Goal: Transaction & Acquisition: Purchase product/service

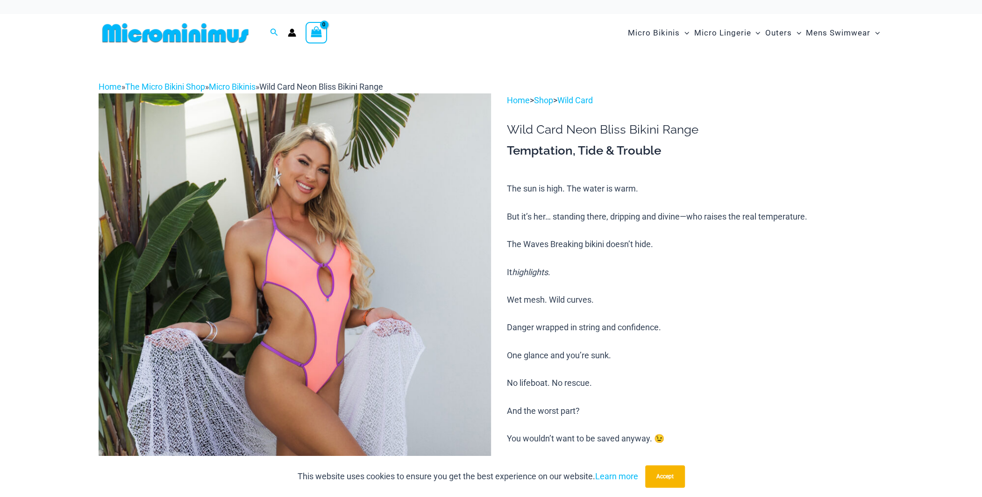
click at [340, 235] on img at bounding box center [295, 387] width 392 height 589
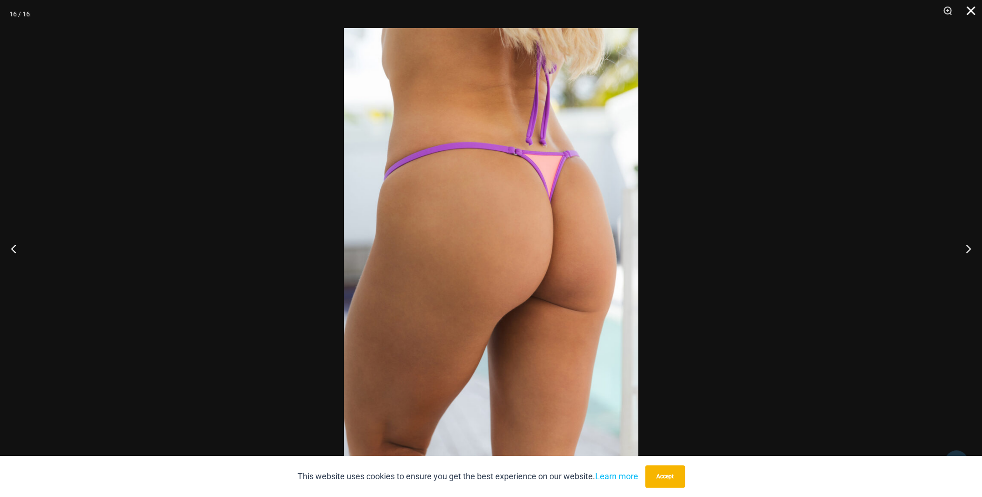
click at [973, 13] on button "Close" at bounding box center [967, 14] width 23 height 28
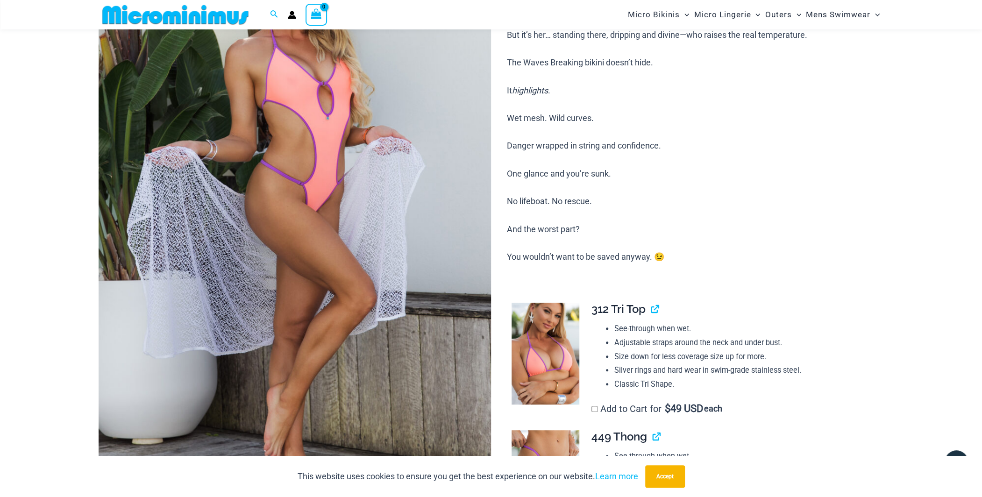
scroll to position [179, 0]
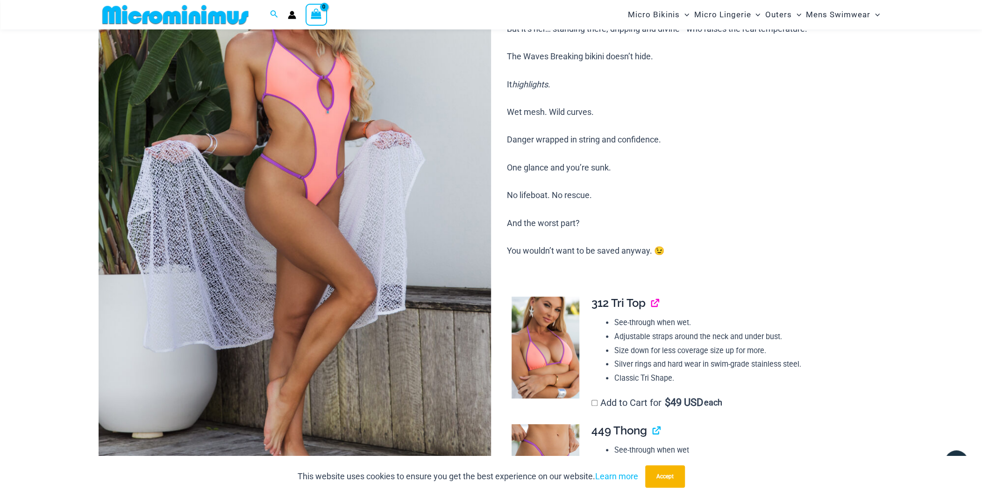
click at [651, 303] on link "View product" at bounding box center [651, 303] width 0 height 14
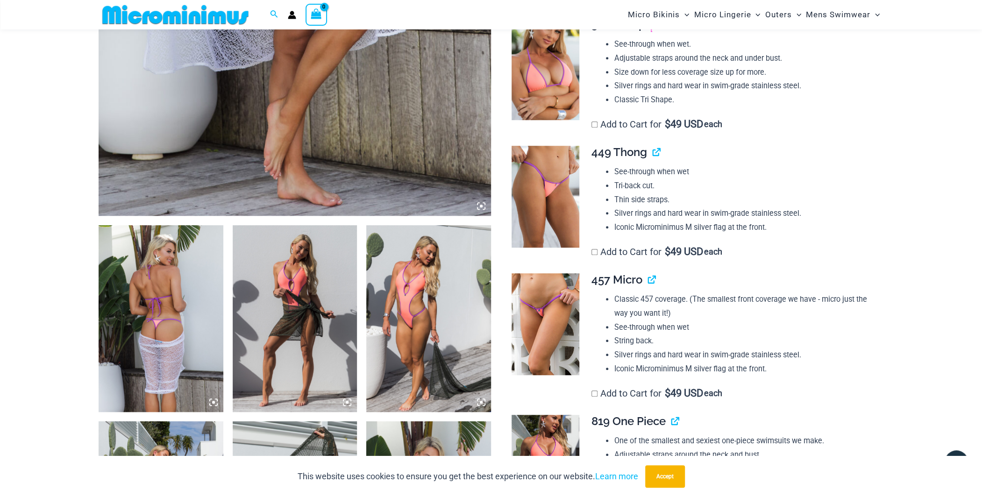
scroll to position [460, 0]
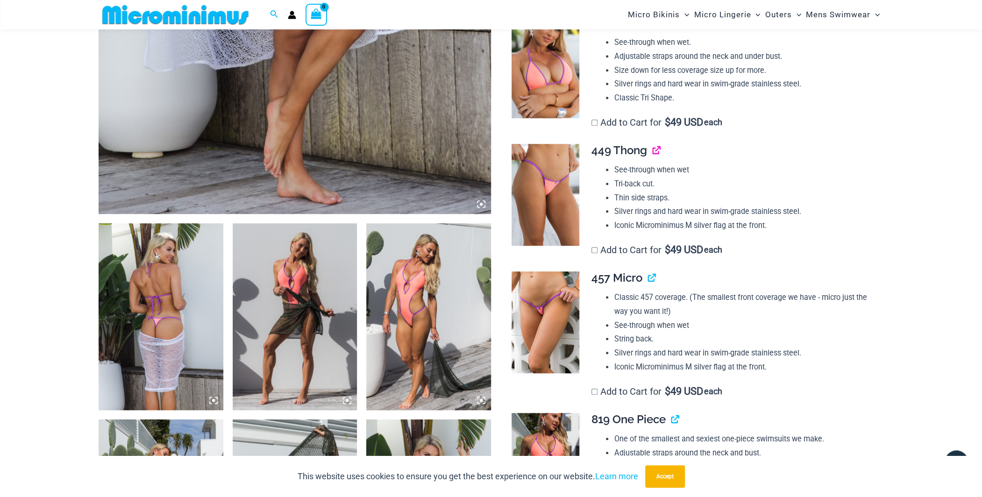
click at [653, 151] on link "View product" at bounding box center [653, 150] width 0 height 14
click at [648, 276] on link "View product" at bounding box center [648, 278] width 0 height 14
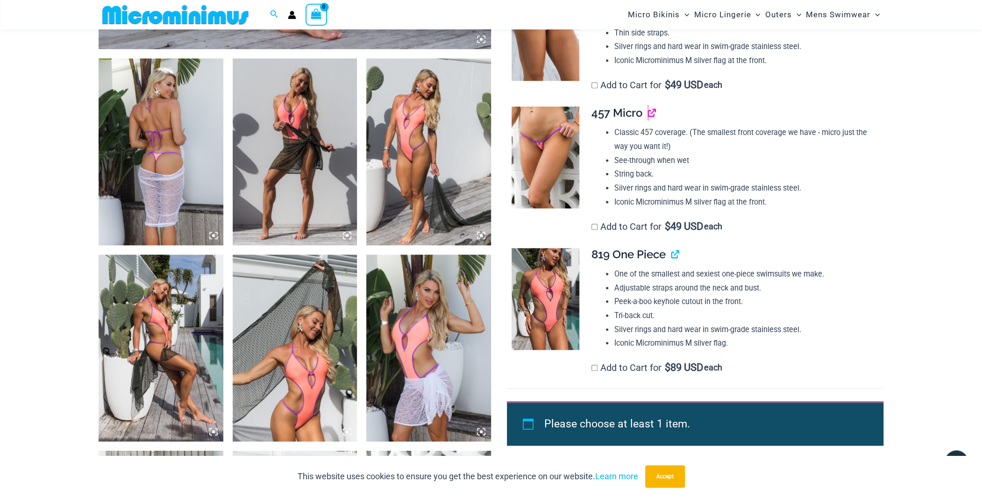
scroll to position [647, 0]
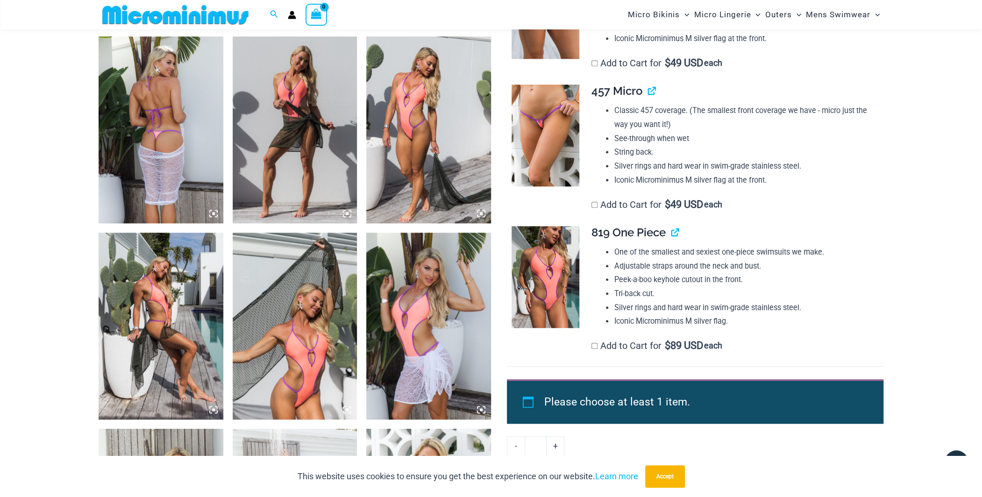
click at [567, 263] on img at bounding box center [546, 277] width 68 height 102
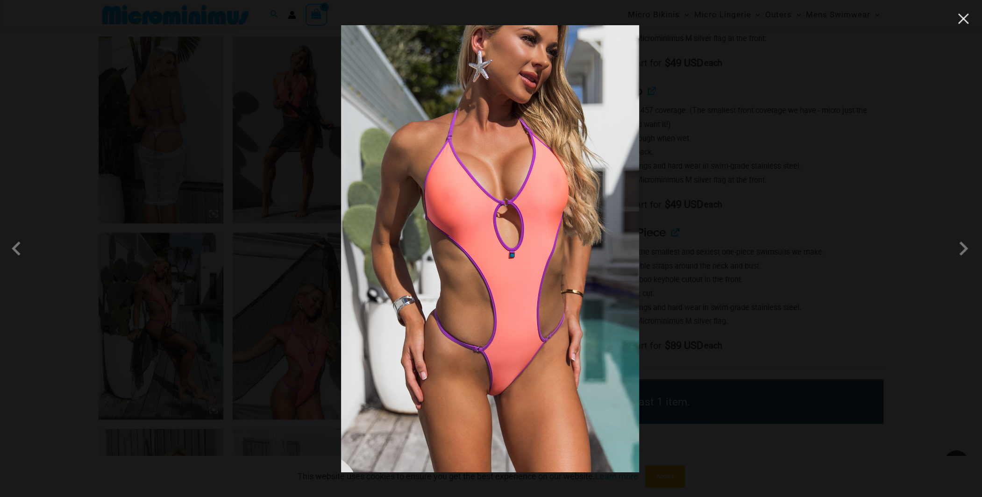
click at [965, 19] on button "Close" at bounding box center [963, 19] width 14 height 14
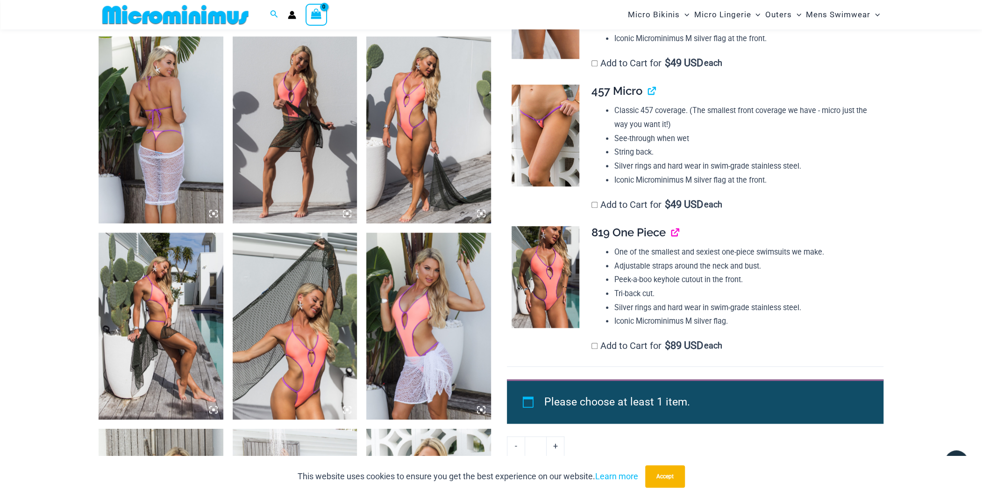
click at [671, 230] on link "View product" at bounding box center [671, 233] width 0 height 14
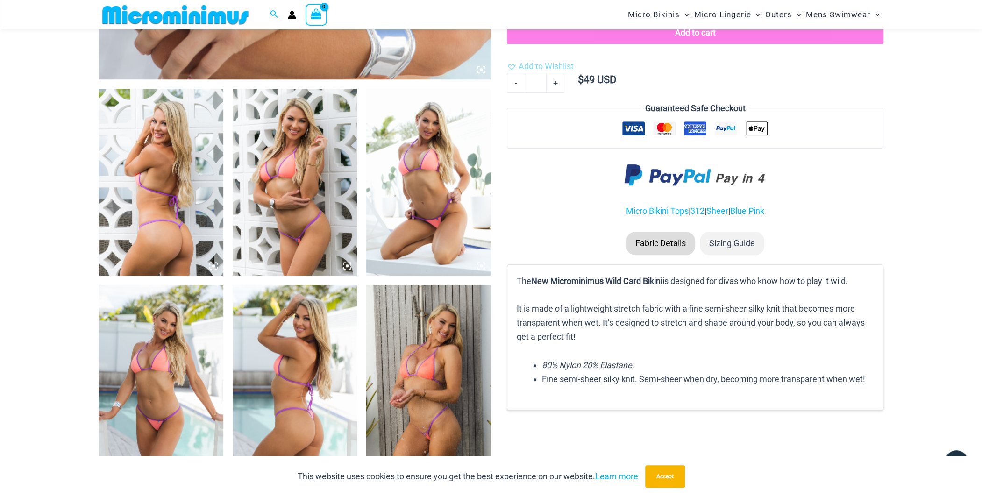
scroll to position [598, 0]
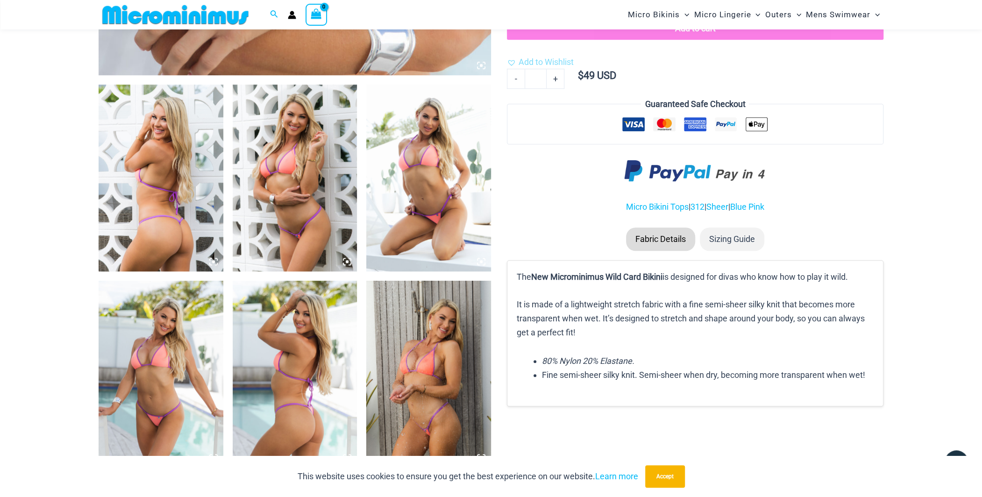
click at [184, 115] on img at bounding box center [161, 178] width 125 height 187
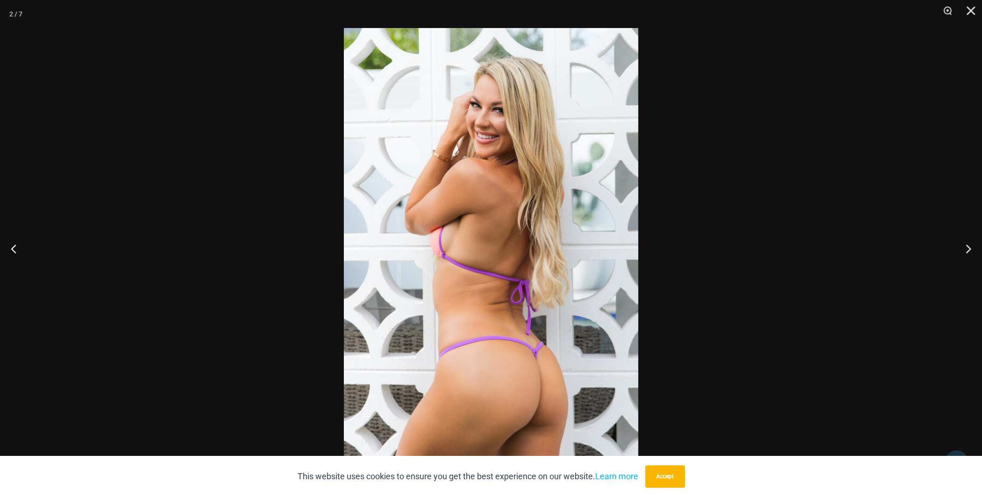
click at [970, 246] on button "Next" at bounding box center [964, 248] width 35 height 47
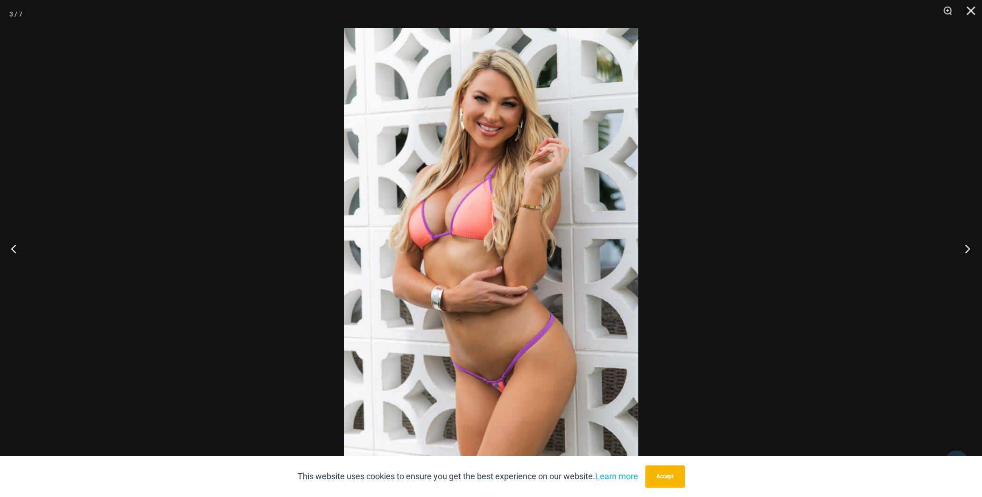
click at [966, 249] on button "Next" at bounding box center [964, 248] width 35 height 47
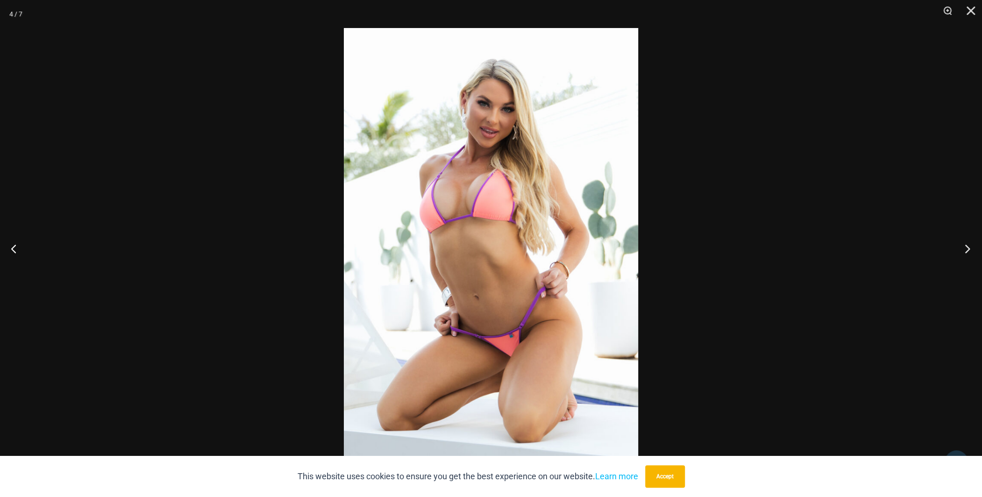
click at [966, 249] on button "Next" at bounding box center [964, 248] width 35 height 47
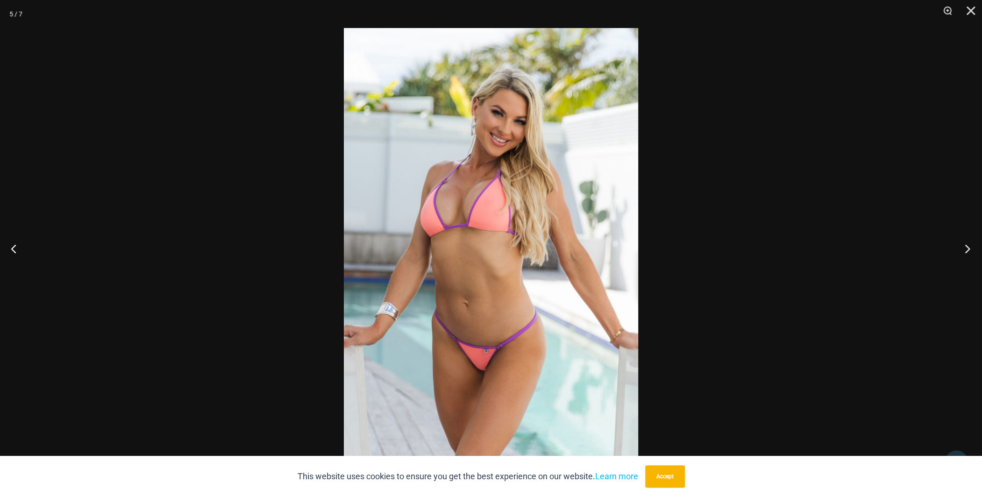
click at [966, 249] on button "Next" at bounding box center [964, 248] width 35 height 47
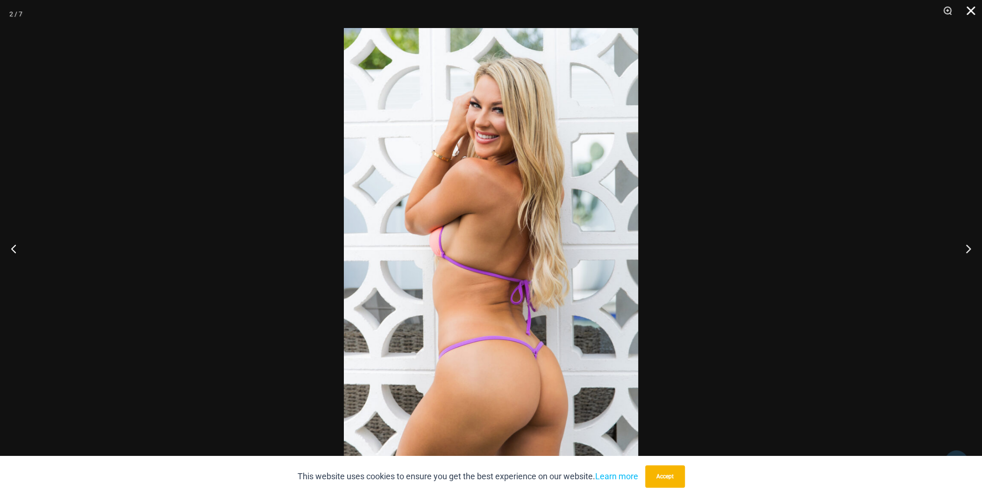
click at [970, 11] on button "Close" at bounding box center [967, 14] width 23 height 28
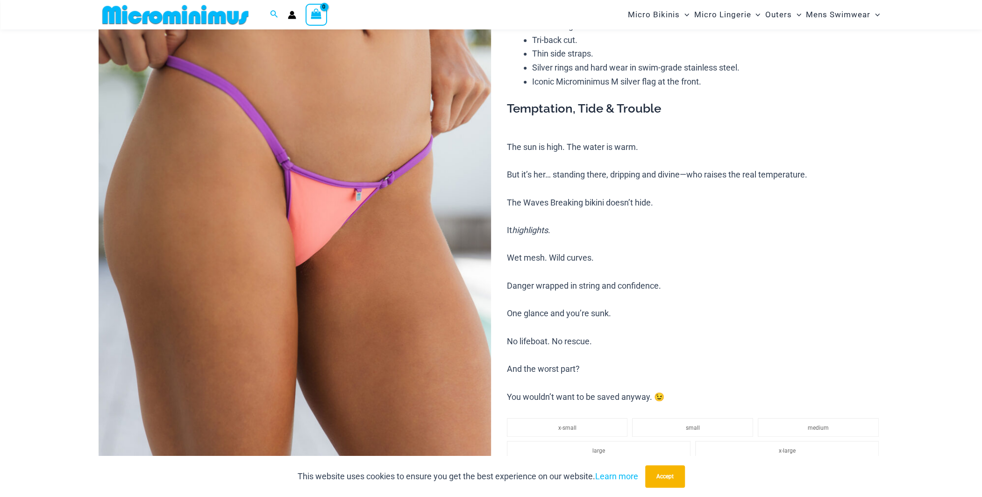
scroll to position [132, 0]
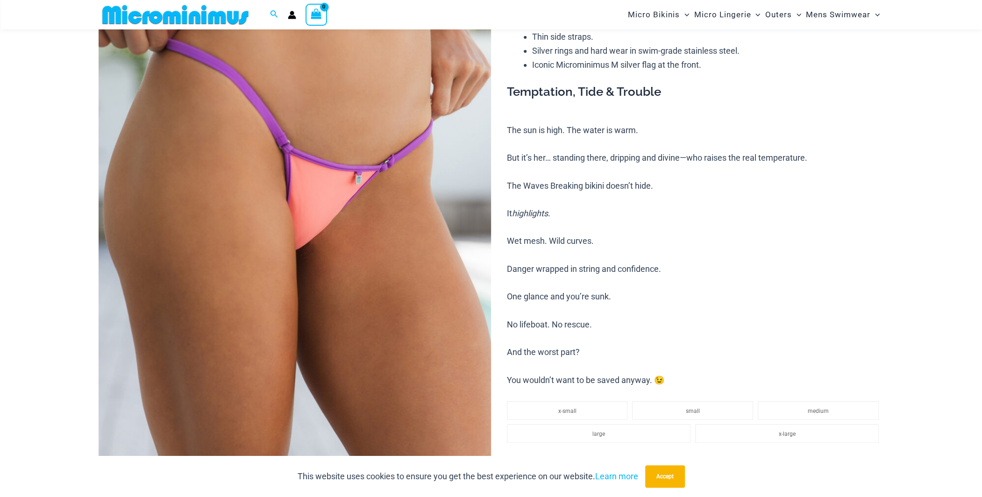
click at [419, 171] on img at bounding box center [295, 247] width 392 height 589
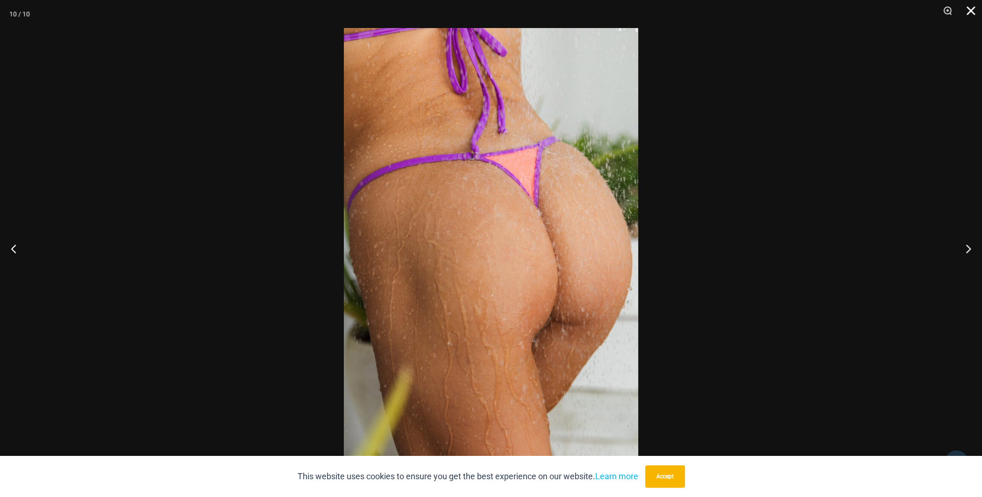
click at [971, 10] on button "Close" at bounding box center [967, 14] width 23 height 28
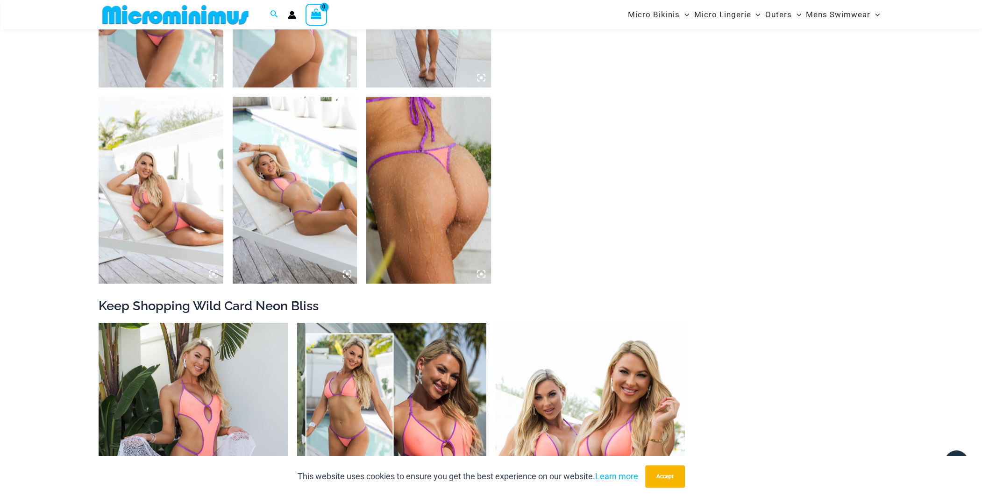
scroll to position [1019, 0]
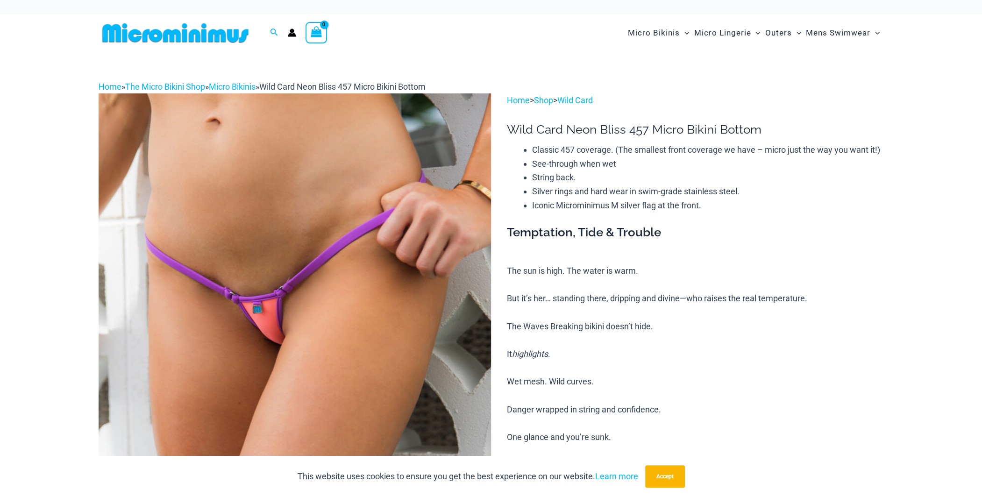
click at [357, 213] on img at bounding box center [295, 387] width 392 height 589
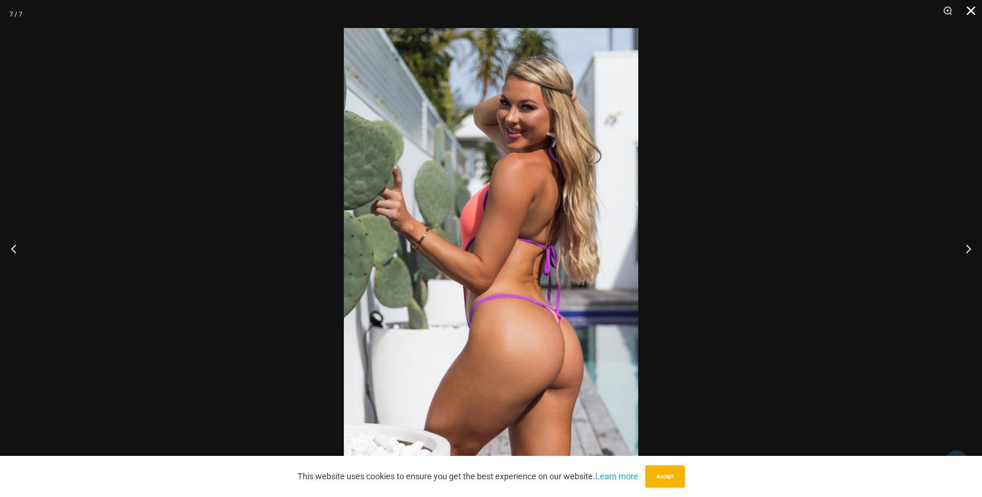
click at [965, 14] on button "Close" at bounding box center [967, 14] width 23 height 28
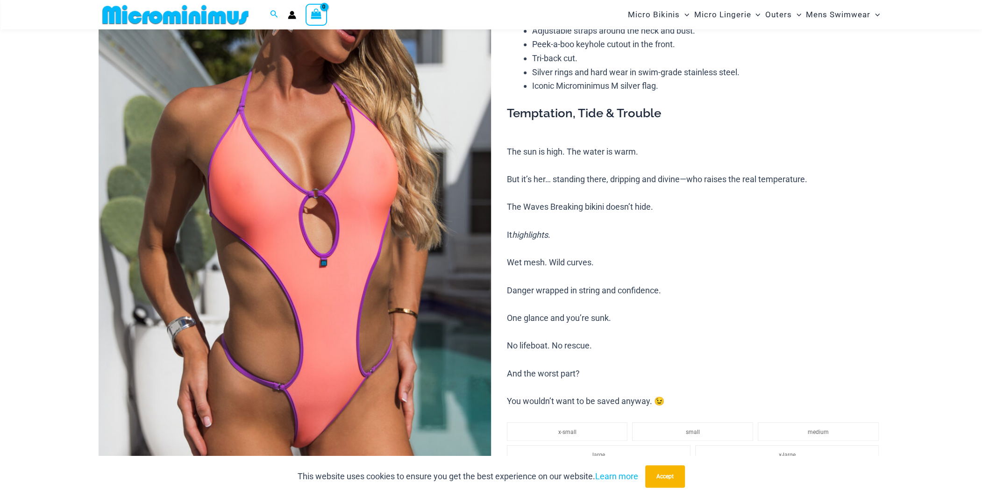
scroll to position [227, 0]
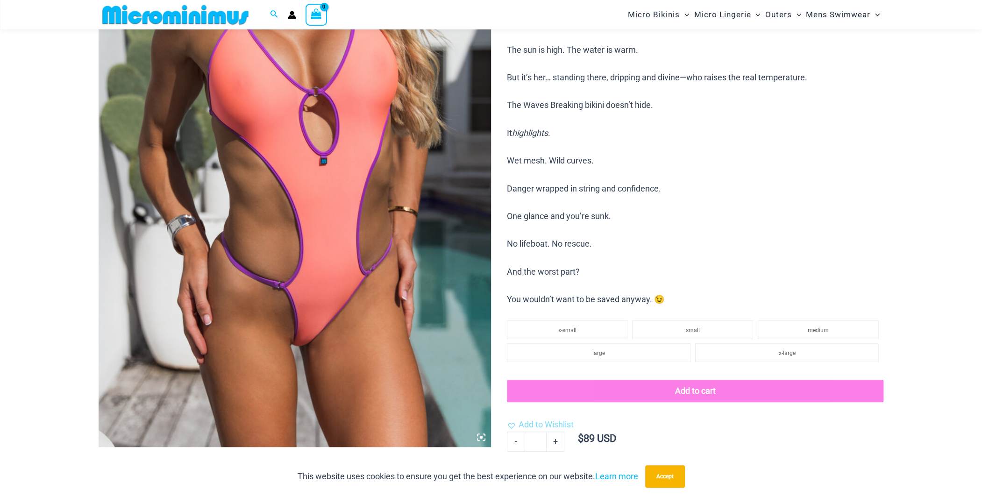
click at [329, 175] on img at bounding box center [295, 152] width 392 height 589
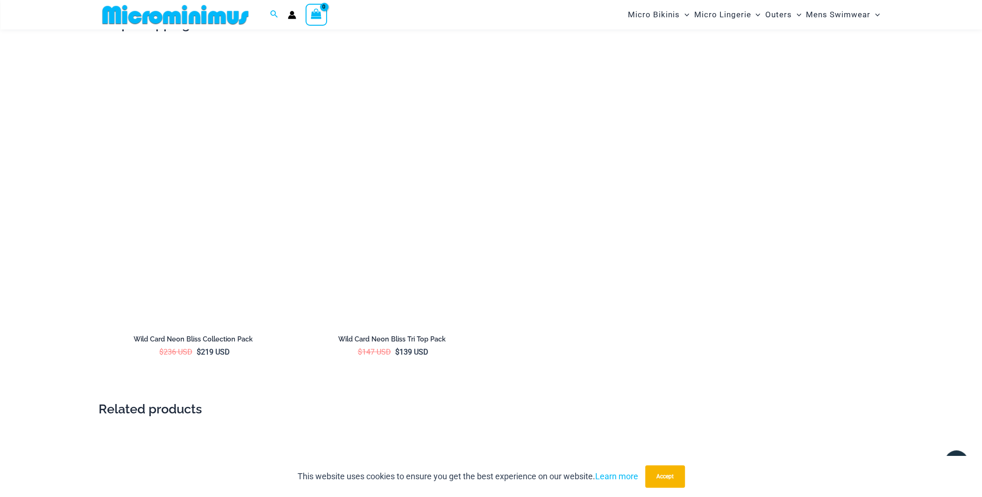
scroll to position [1768, 0]
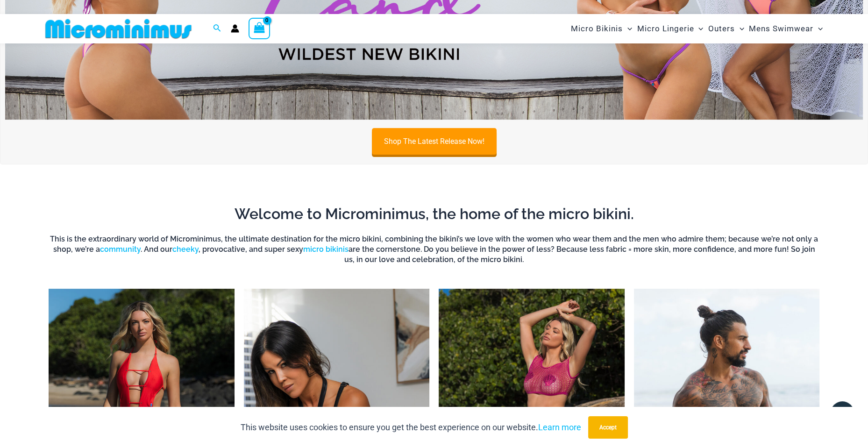
scroll to position [693, 0]
